Goal: Information Seeking & Learning: Learn about a topic

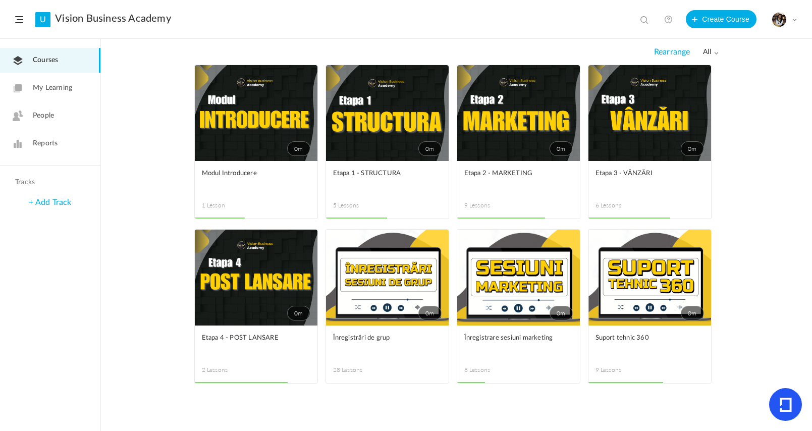
click at [522, 329] on figcaption "Înregistrare sesiuni marketing 8 Lessons" at bounding box center [518, 355] width 123 height 58
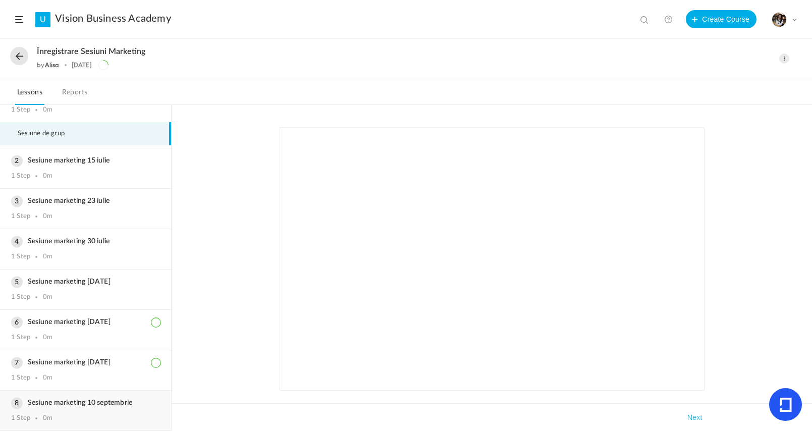
scroll to position [31, 0]
click at [89, 370] on div "Sesiune marketing [DATE] 1 Step 0m" at bounding box center [85, 370] width 171 height 40
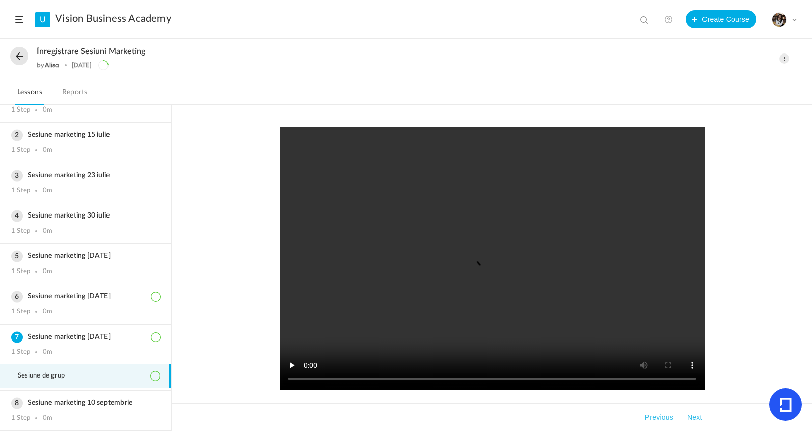
click at [490, 265] on video at bounding box center [492, 258] width 425 height 262
click at [377, 338] on video at bounding box center [492, 258] width 425 height 262
click at [18, 56] on button at bounding box center [19, 56] width 18 height 18
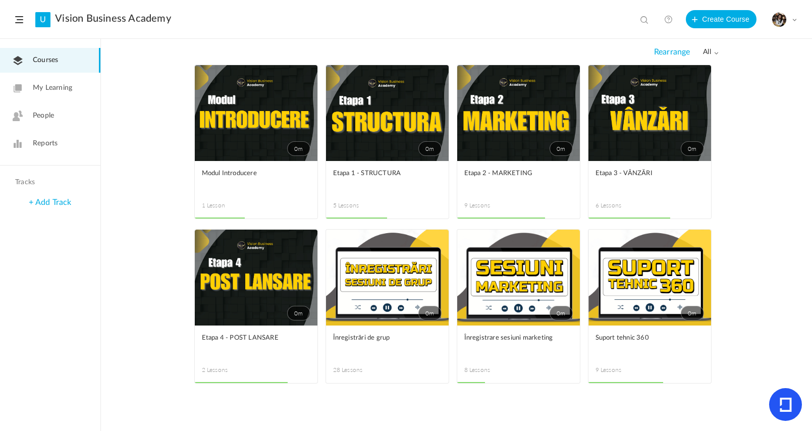
click at [358, 322] on link "0m" at bounding box center [387, 278] width 123 height 96
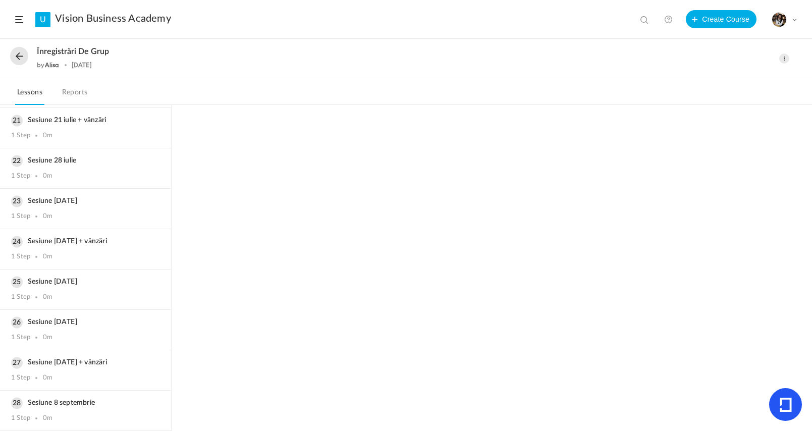
scroll to position [859, 0]
click at [75, 326] on div "Sesiune [DATE] 1 Step 0m" at bounding box center [85, 330] width 171 height 40
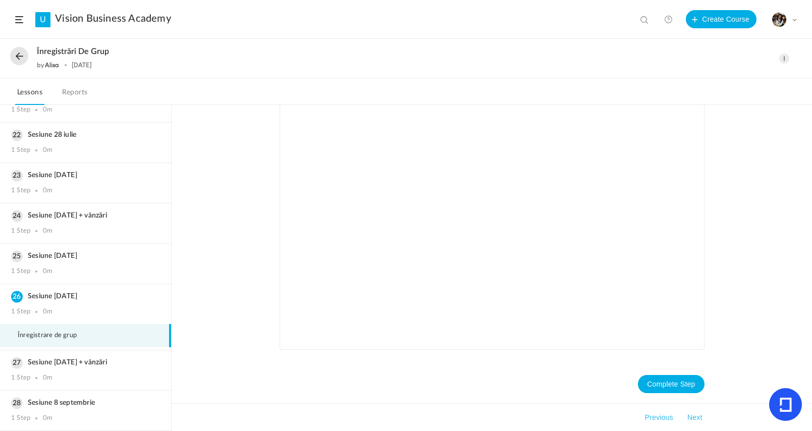
scroll to position [41, 0]
click at [207, 301] on div "Complete Step Takeaways Previous Next" at bounding box center [492, 268] width 641 height 326
click at [22, 57] on button at bounding box center [19, 56] width 18 height 18
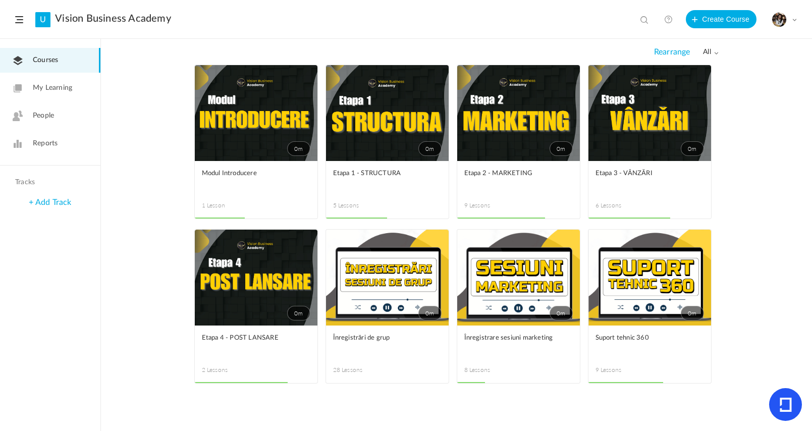
click at [509, 143] on link "0m" at bounding box center [518, 113] width 123 height 96
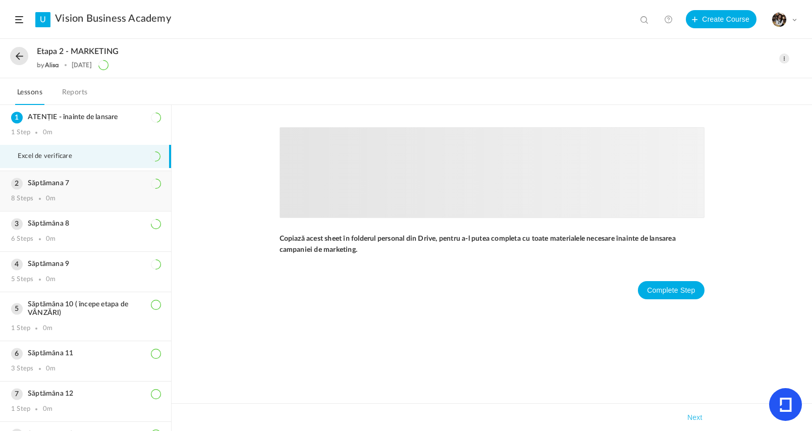
click at [82, 195] on div "Săptămana 7 8 Steps 0m" at bounding box center [85, 191] width 171 height 40
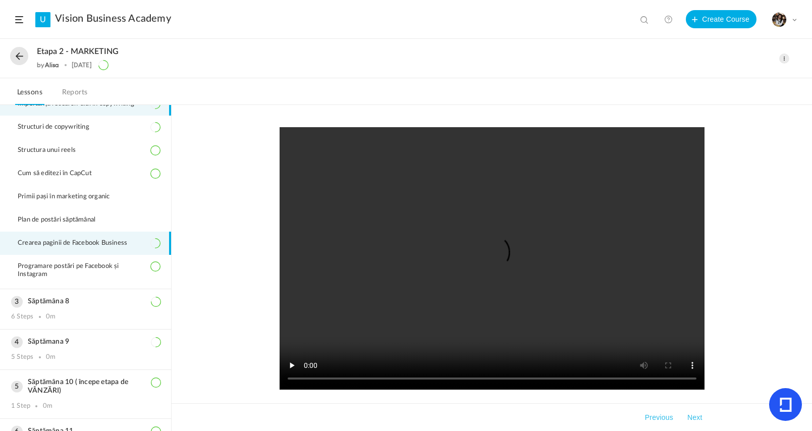
scroll to position [119, 0]
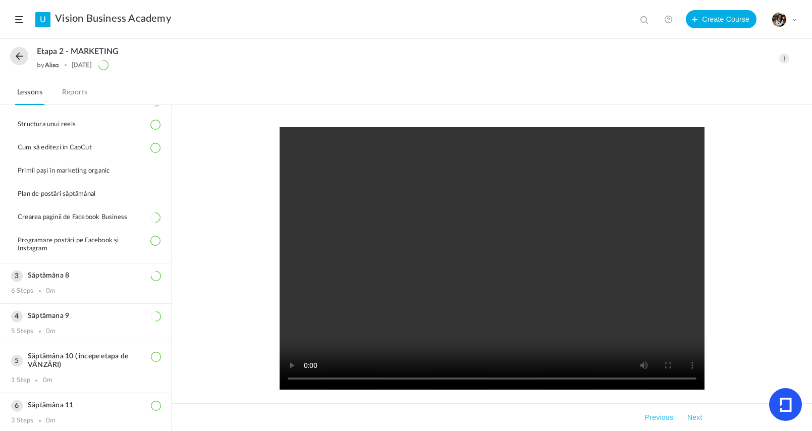
click at [15, 50] on button at bounding box center [19, 56] width 18 height 18
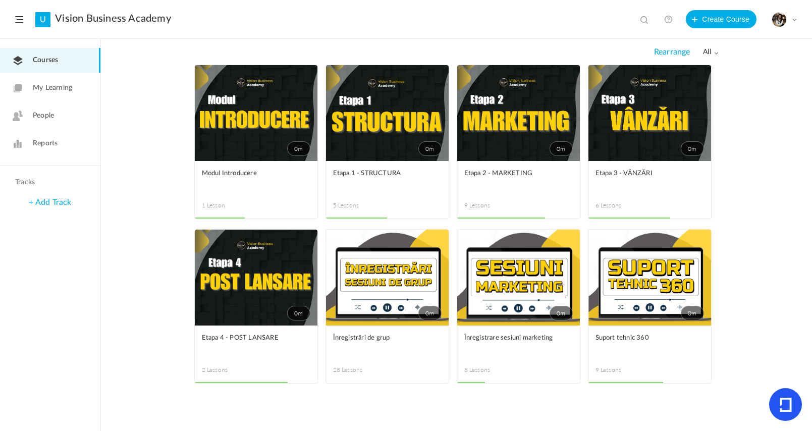
click at [667, 125] on link "0m" at bounding box center [650, 113] width 123 height 96
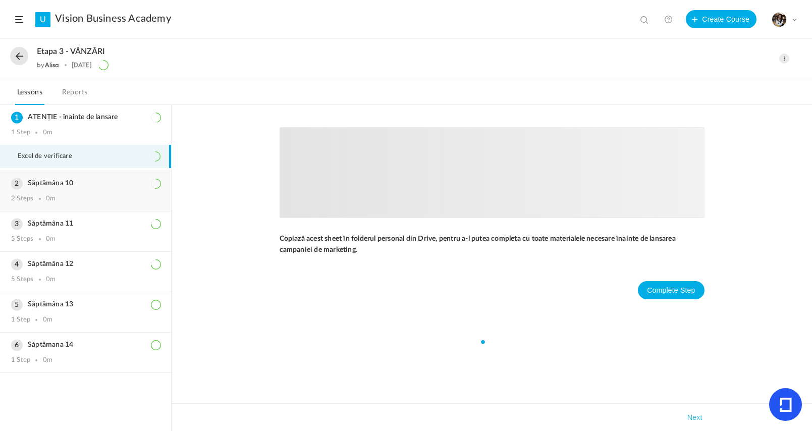
click at [64, 195] on div "Săptămâna 10 2 Steps 0m" at bounding box center [85, 191] width 171 height 40
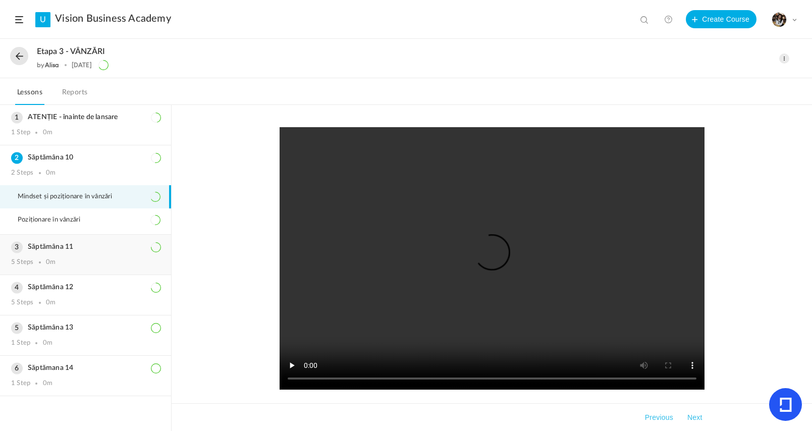
click at [72, 245] on h3 "Săptămâna 11" at bounding box center [85, 247] width 149 height 9
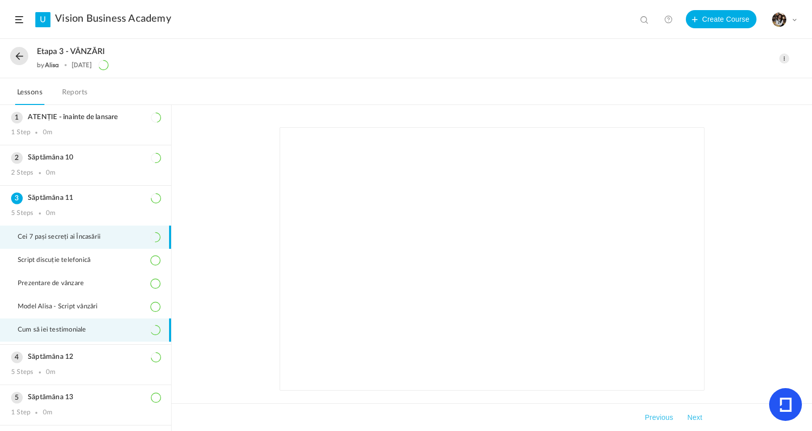
click at [85, 334] on span "Cum să iei testimoniale" at bounding box center [58, 330] width 81 height 8
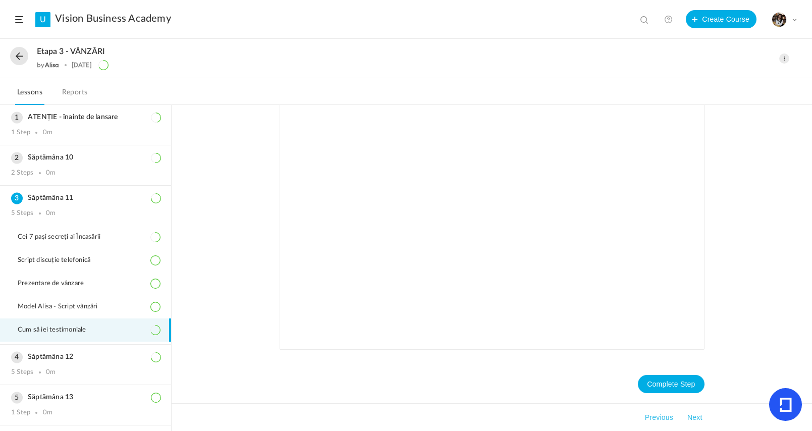
scroll to position [109, 0]
click at [91, 314] on li "Model Alisa - Script vânzări" at bounding box center [85, 306] width 171 height 23
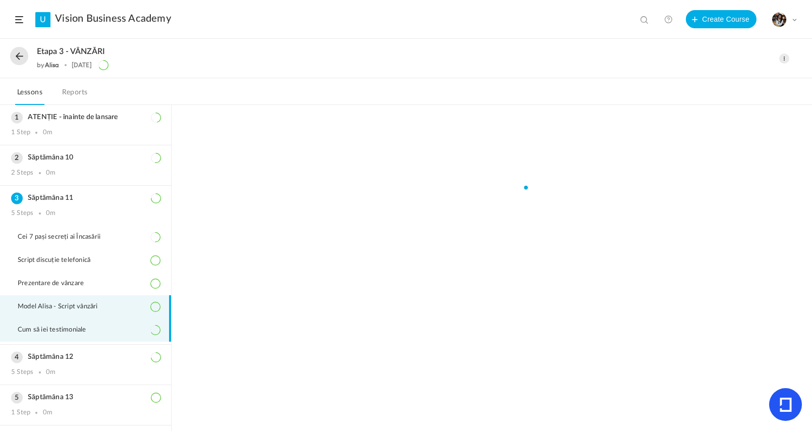
click at [87, 334] on span "Cum să iei testimoniale" at bounding box center [58, 330] width 81 height 8
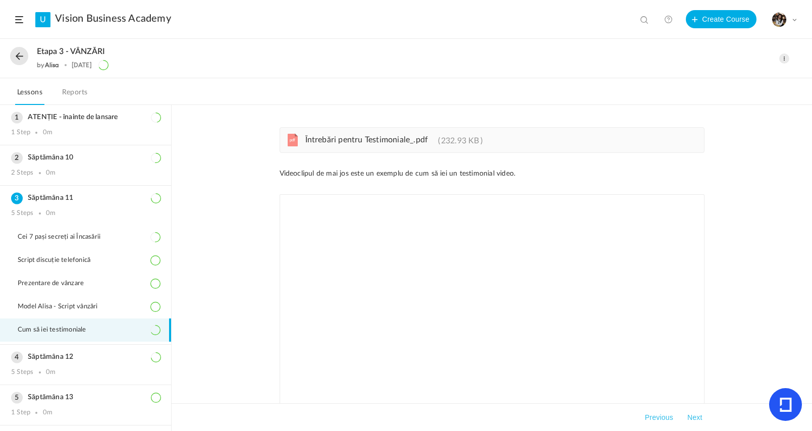
scroll to position [0, 0]
click at [383, 146] on link "pdf Întrebări pentru Testimoniale_.pdf 232.93 KB" at bounding box center [390, 142] width 185 height 8
click at [62, 342] on li "Cum să iei testimoniale" at bounding box center [85, 330] width 171 height 23
click at [18, 56] on button at bounding box center [19, 56] width 18 height 18
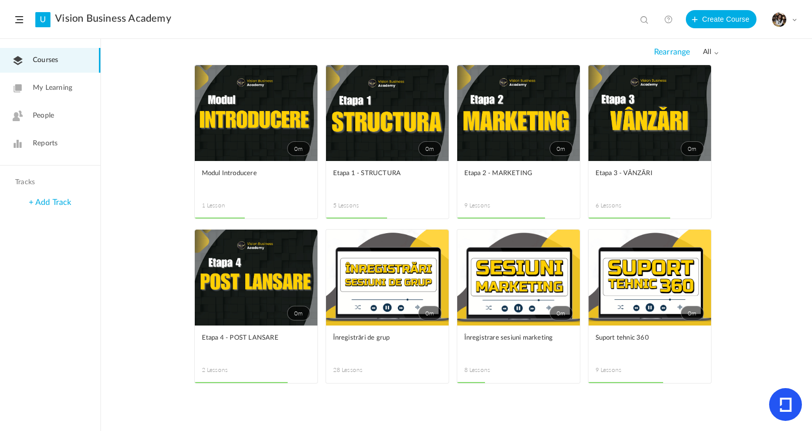
click at [410, 158] on link "0m" at bounding box center [387, 113] width 123 height 96
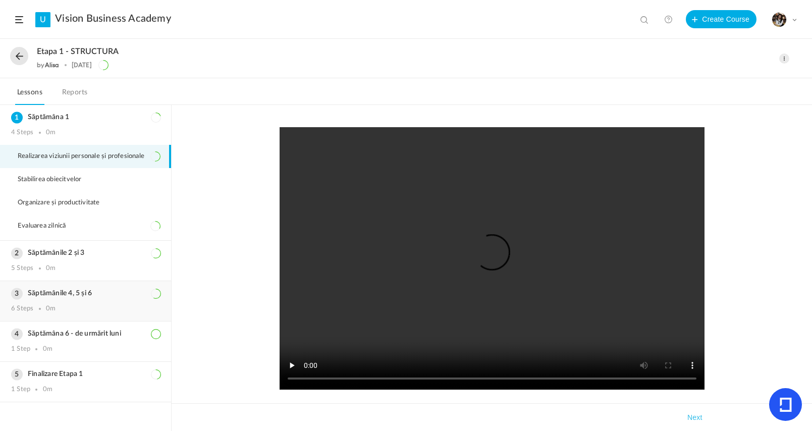
click at [66, 309] on div "6 Steps 0m" at bounding box center [85, 309] width 149 height 8
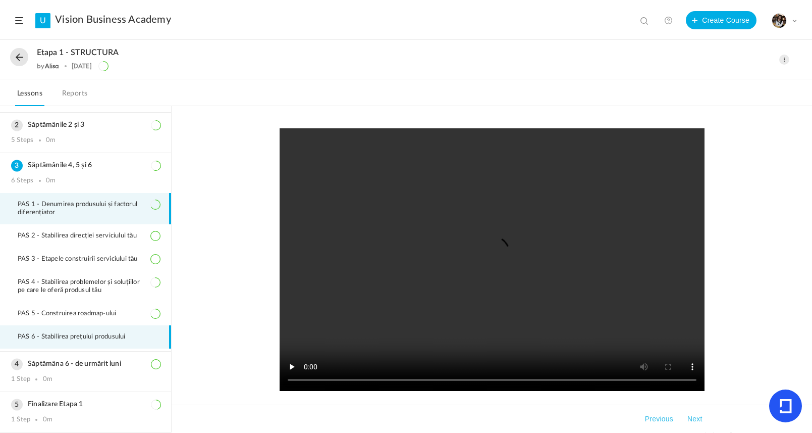
scroll to position [39, 0]
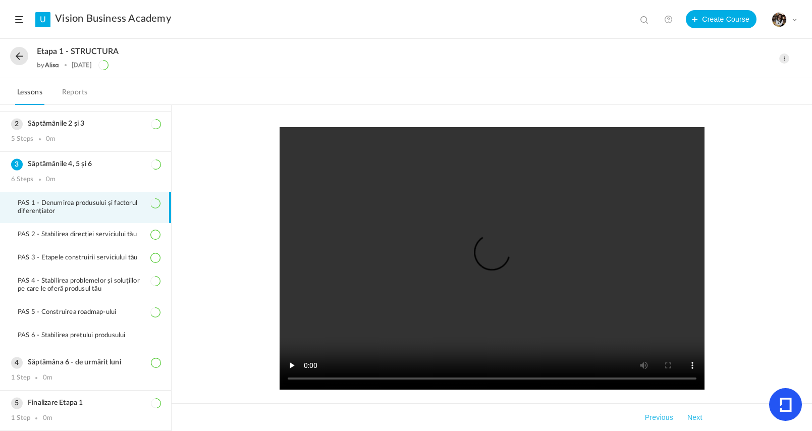
click at [21, 60] on button at bounding box center [19, 56] width 18 height 18
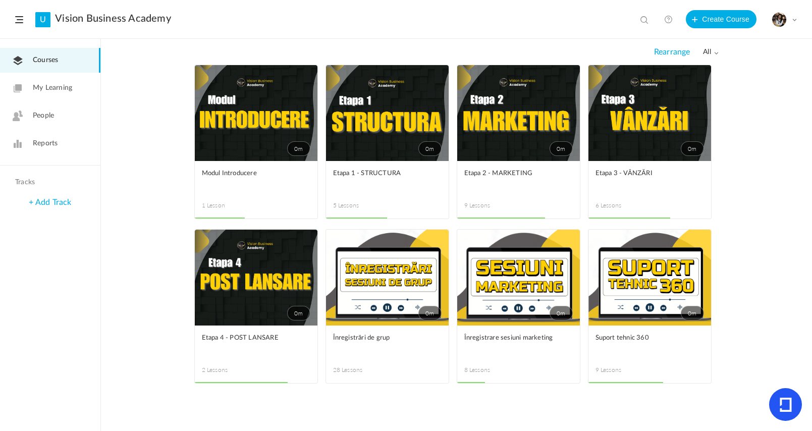
click at [444, 149] on link "0m" at bounding box center [387, 113] width 123 height 96
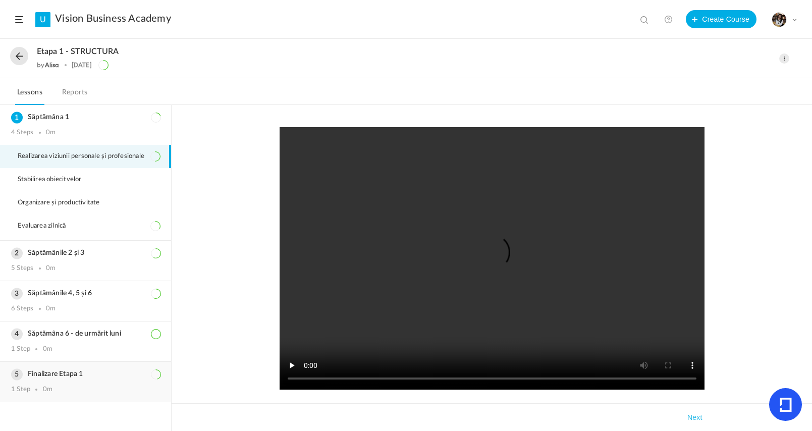
click at [68, 379] on h3 "Finalizare Etapa 1" at bounding box center [85, 374] width 149 height 9
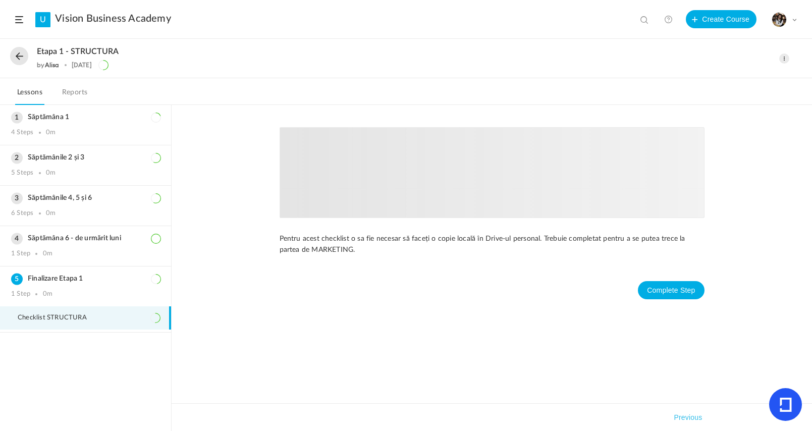
click at [88, 329] on li "Checklist STRUCTURA" at bounding box center [85, 317] width 171 height 23
click at [84, 238] on h3 "Săptămâna 6 - de urmărit luni" at bounding box center [85, 238] width 149 height 9
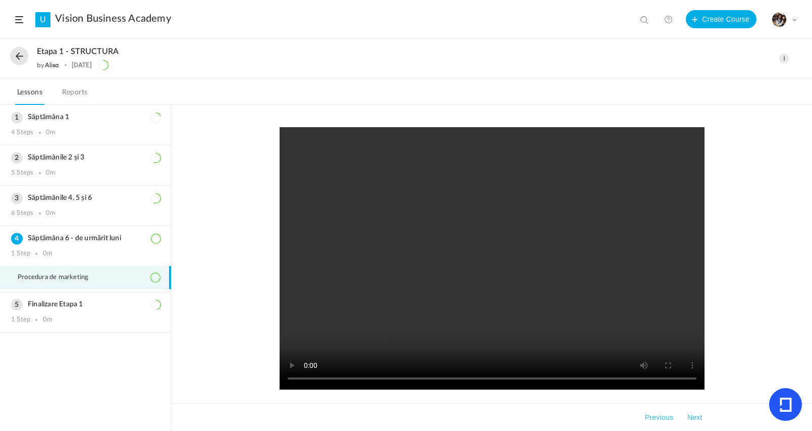
click at [19, 59] on button at bounding box center [19, 56] width 18 height 18
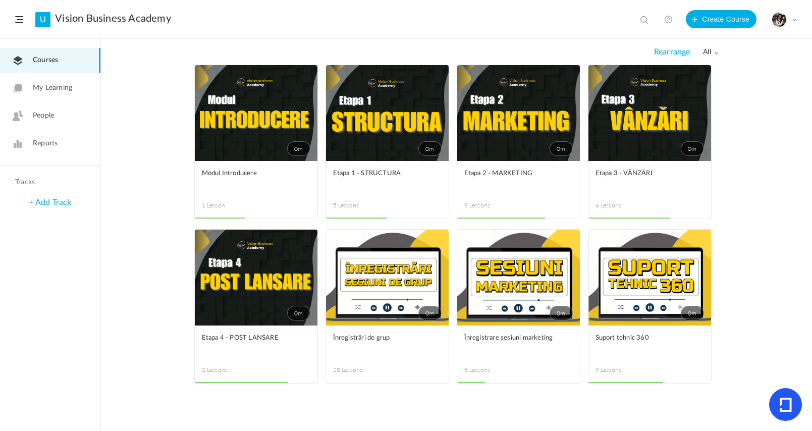
click at [512, 126] on link "0m" at bounding box center [518, 113] width 123 height 96
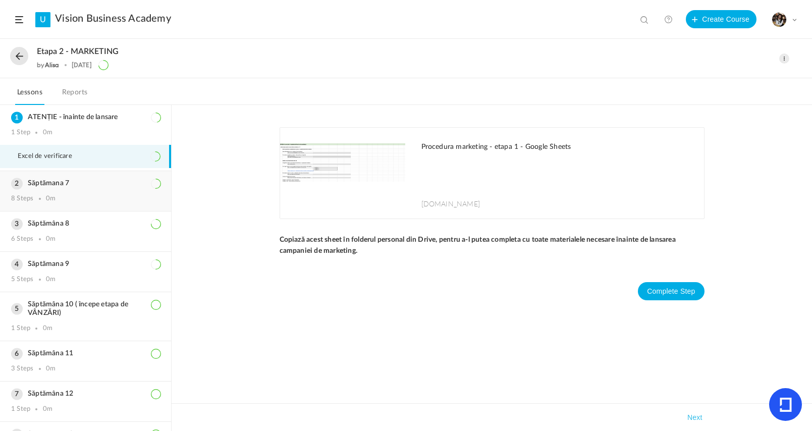
click at [71, 193] on div "Săptămana 7 8 Steps 0m" at bounding box center [85, 191] width 171 height 40
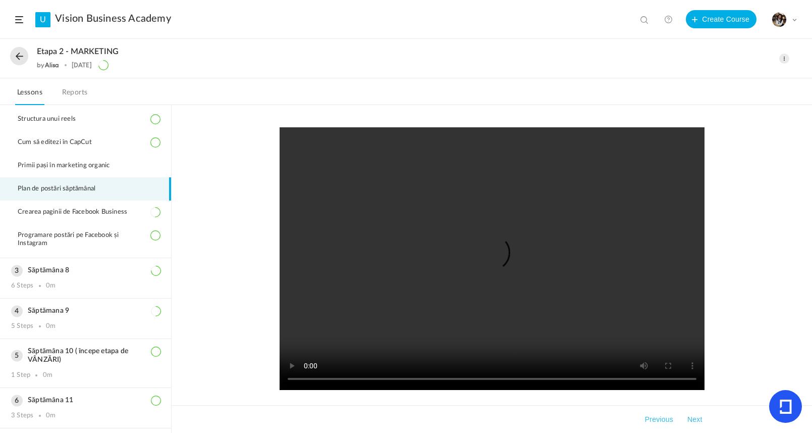
scroll to position [138, 0]
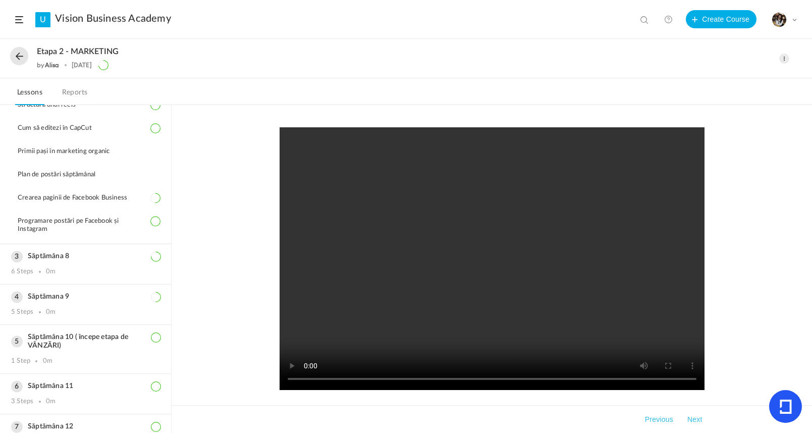
click at [27, 59] on button at bounding box center [19, 56] width 18 height 18
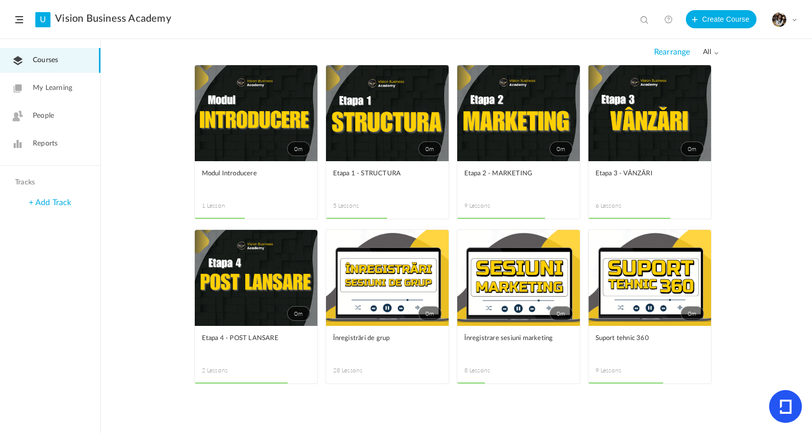
click at [22, 55] on link "Courses" at bounding box center [50, 60] width 100 height 25
click at [376, 168] on span "Etapa 1 - STRUCTURA" at bounding box center [379, 173] width 93 height 11
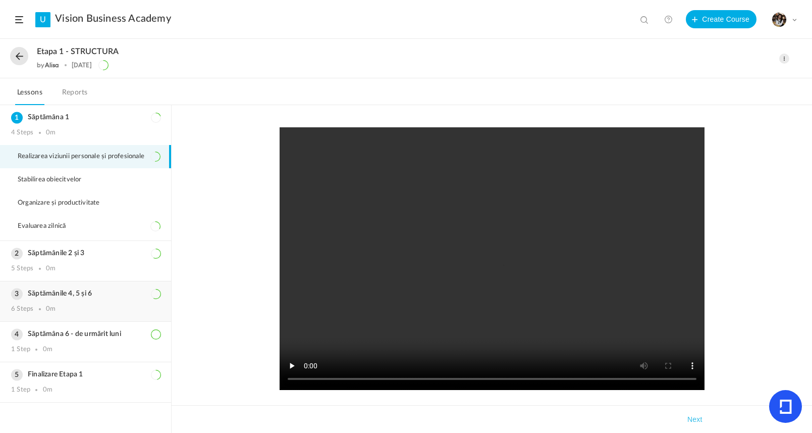
click at [70, 302] on div "Săptămânile 4, 5 și 6 6 Steps 0m" at bounding box center [85, 301] width 171 height 40
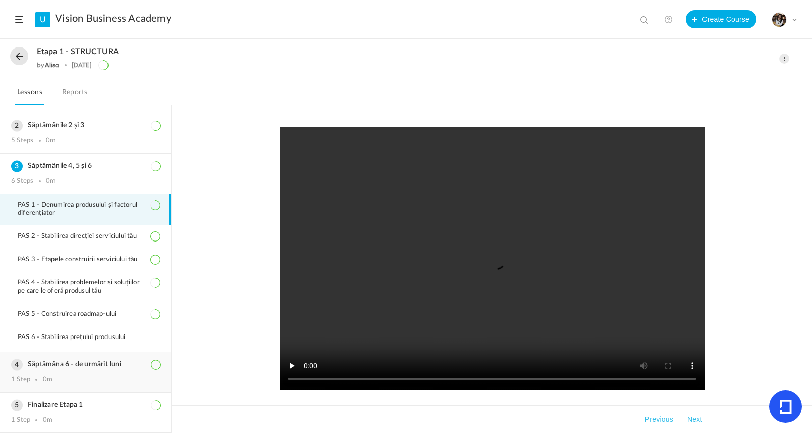
scroll to position [37, 0]
click at [72, 369] on div "Săptămâna 6 - de urmărit luni 1 Step 0m" at bounding box center [85, 372] width 171 height 40
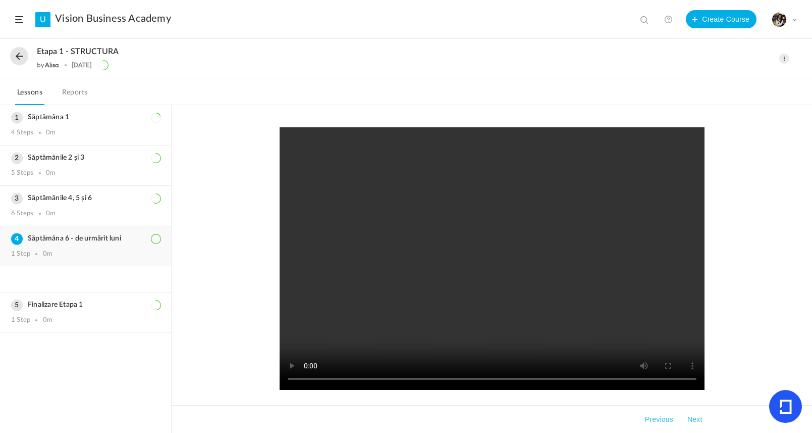
scroll to position [0, 0]
click at [50, 202] on h3 "Săptămânile 4, 5 și 6" at bounding box center [85, 198] width 149 height 9
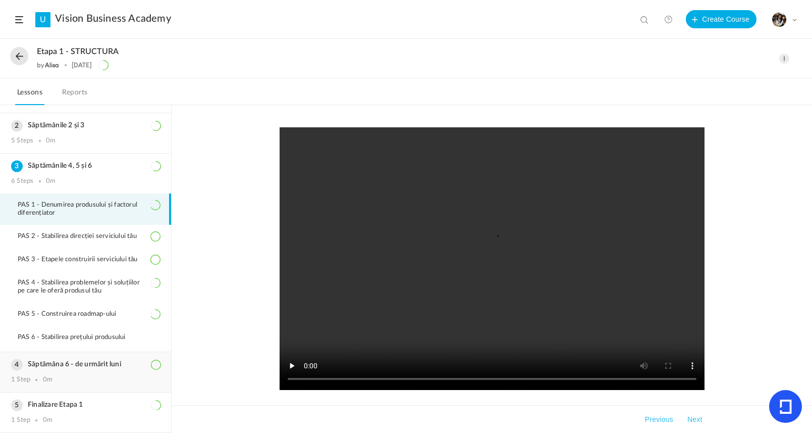
scroll to position [37, 0]
click at [82, 336] on span "PAS 6 - Stabilirea prețului produsului" at bounding box center [78, 337] width 121 height 8
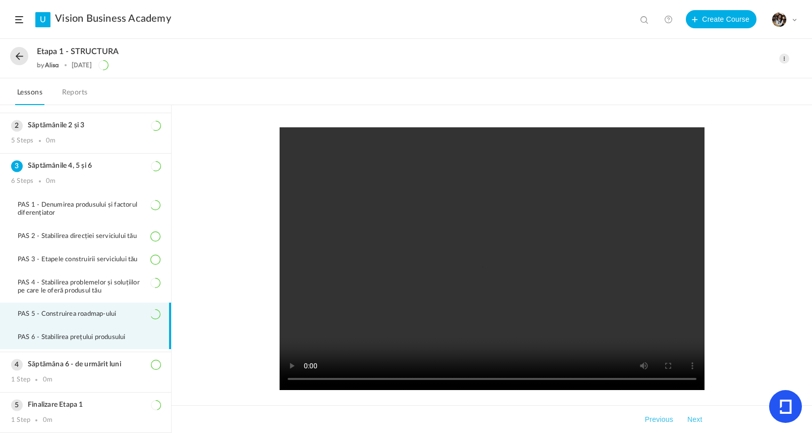
click at [85, 310] on span "PAS 5 - Construirea roadmap-ului" at bounding box center [73, 314] width 111 height 8
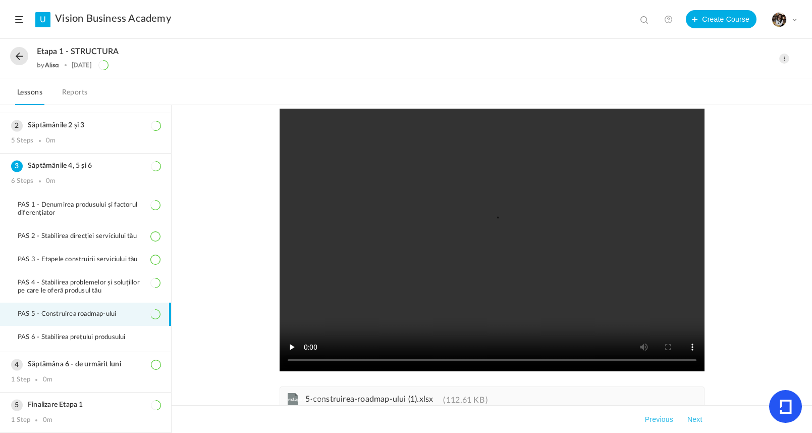
scroll to position [0, 0]
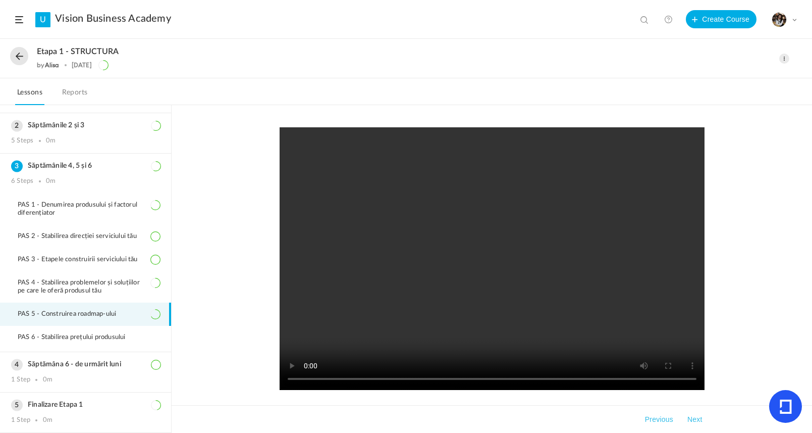
click at [493, 265] on video at bounding box center [492, 258] width 425 height 262
click at [493, 249] on video at bounding box center [492, 258] width 425 height 262
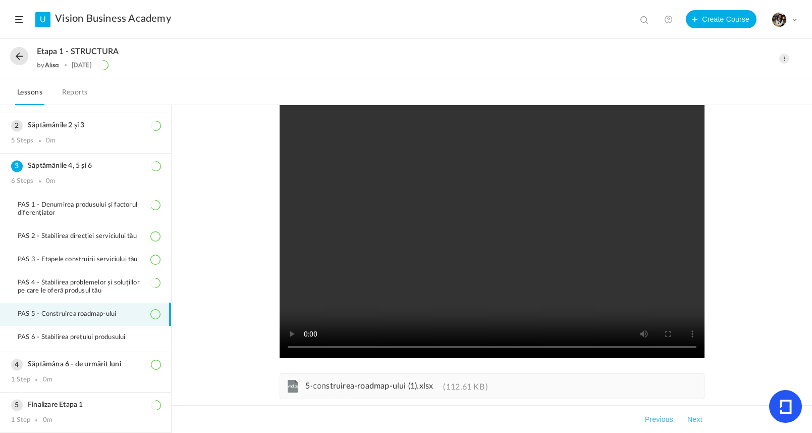
scroll to position [33, 0]
